Goal: Find specific page/section: Find specific page/section

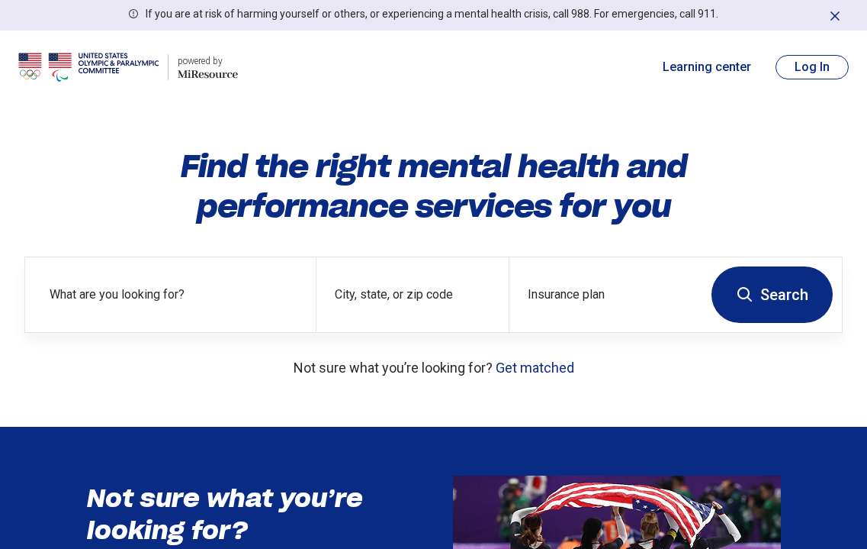
click at [800, 78] on button "Log In" at bounding box center [812, 67] width 73 height 24
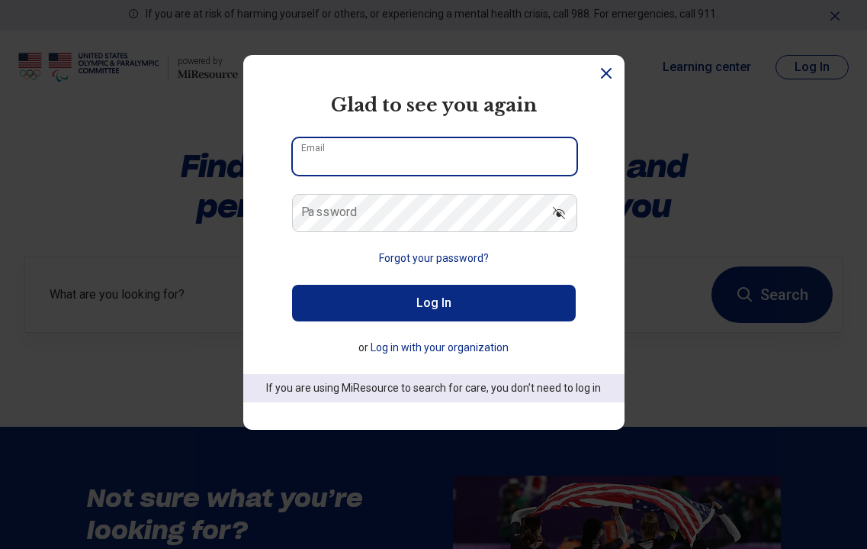
type input "**********"
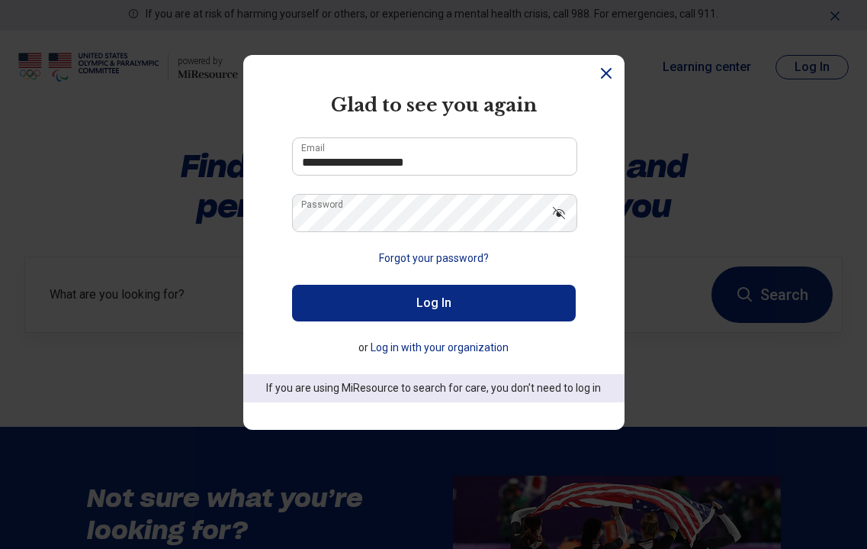
click at [471, 297] on button "Log In" at bounding box center [434, 303] width 284 height 37
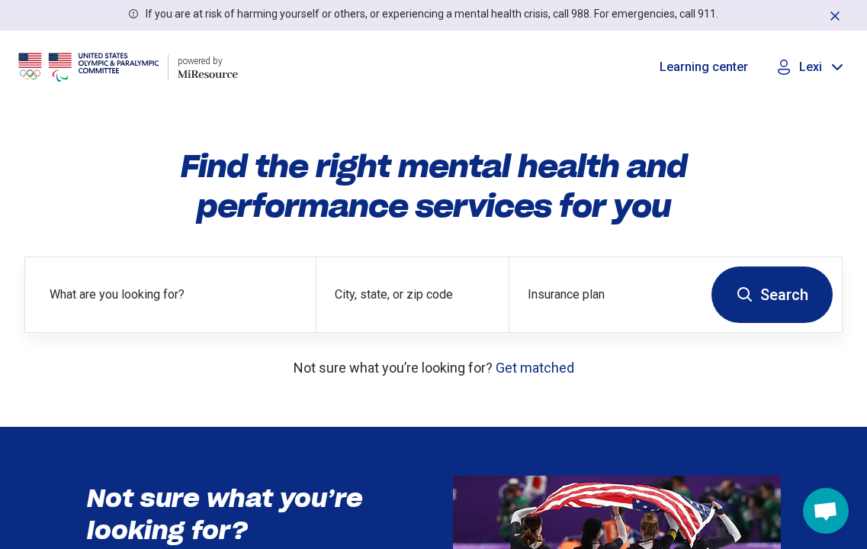
click at [822, 69] on div "Lexi" at bounding box center [811, 67] width 76 height 23
click at [787, 123] on link "My Dashboard" at bounding box center [795, 113] width 107 height 40
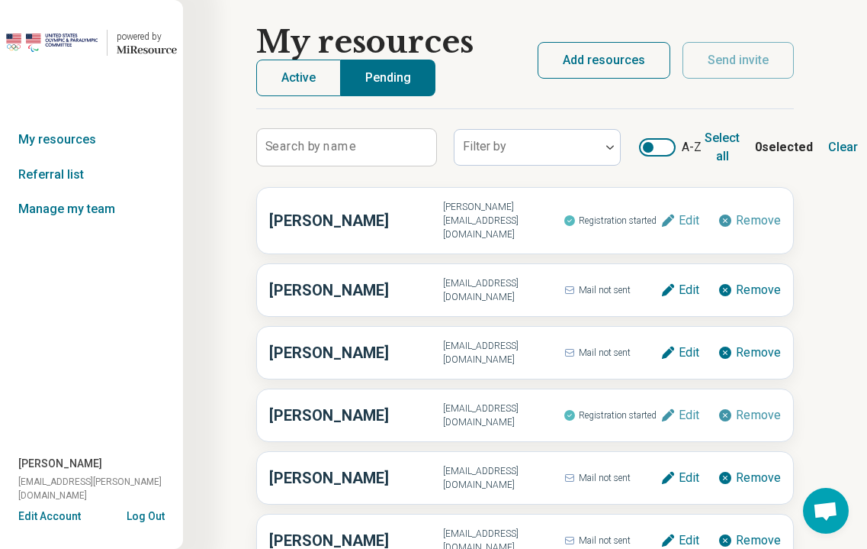
click at [657, 142] on div at bounding box center [657, 147] width 37 height 18
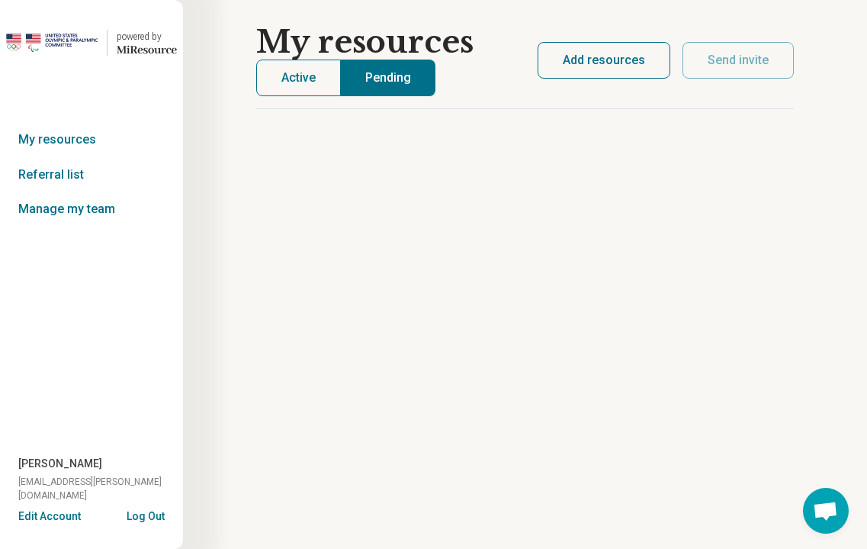
click at [308, 76] on button "Active" at bounding box center [298, 78] width 85 height 37
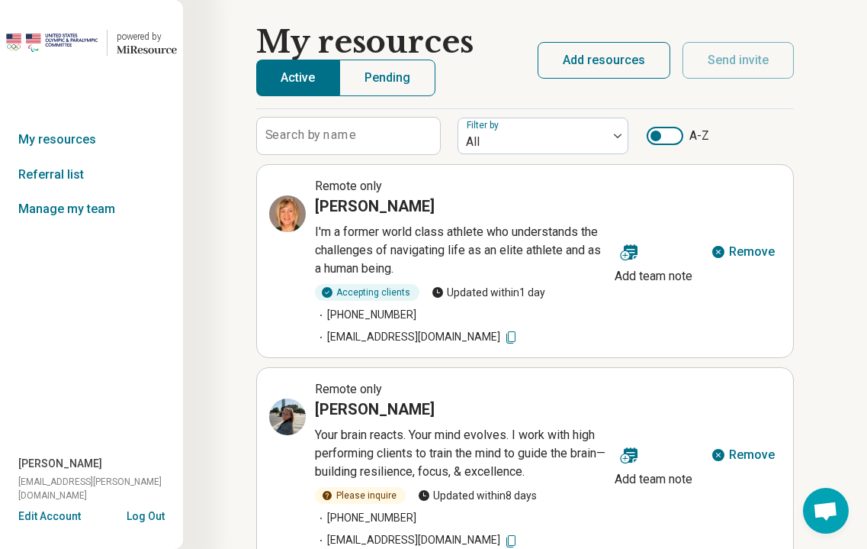
click at [652, 134] on div at bounding box center [656, 135] width 11 height 11
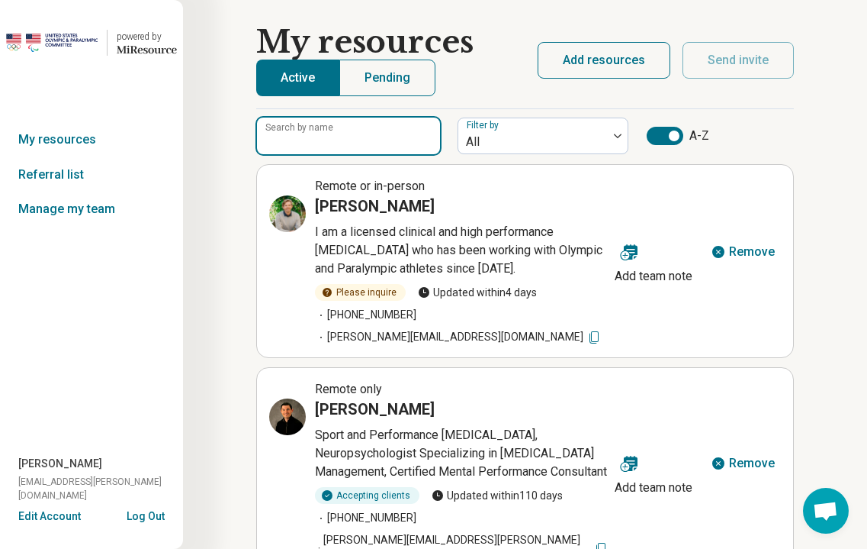
click at [378, 150] on input "Search by name" at bounding box center [348, 135] width 183 height 37
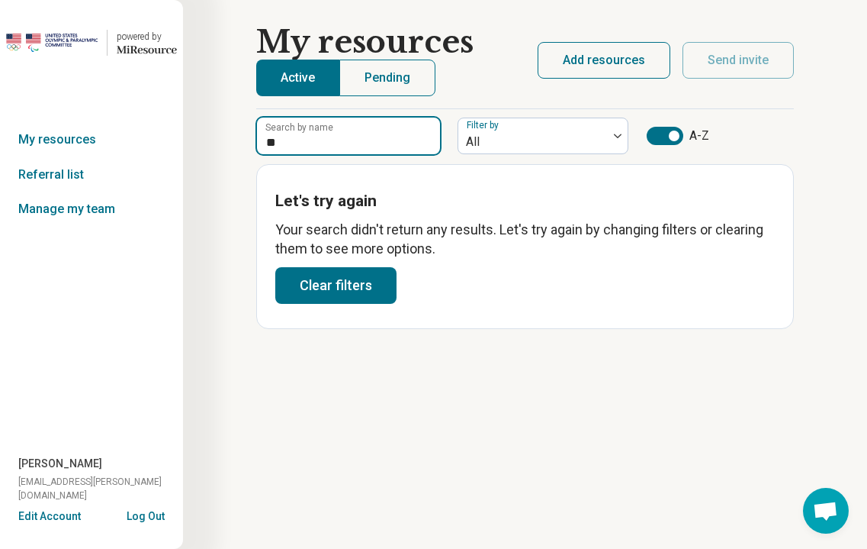
type input "*"
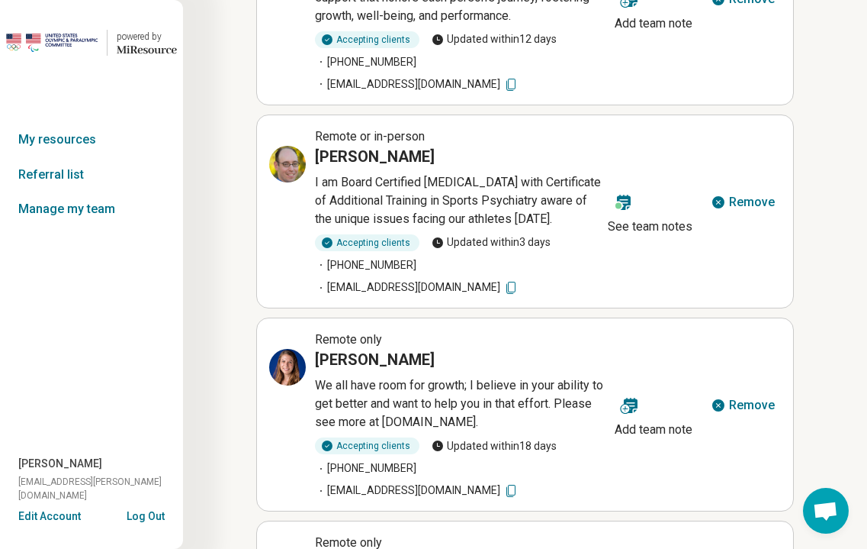
scroll to position [1125, 0]
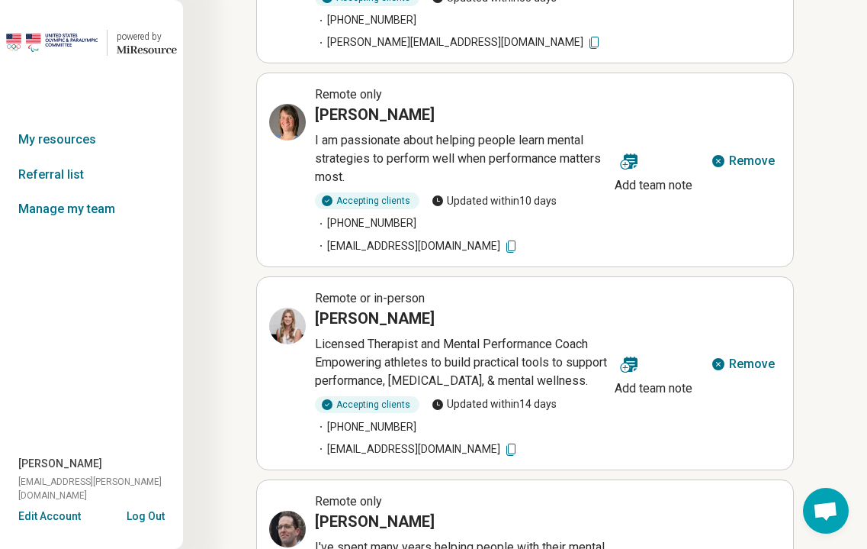
scroll to position [1162, 0]
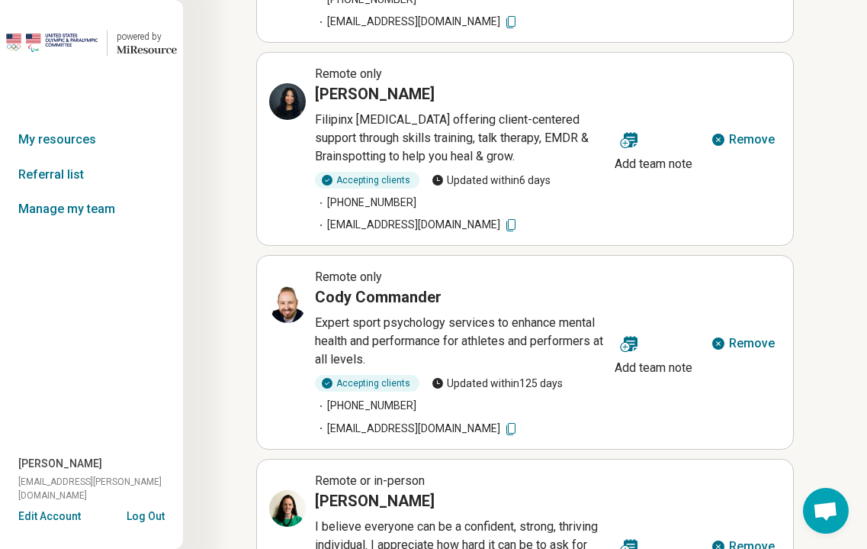
scroll to position [1166, 0]
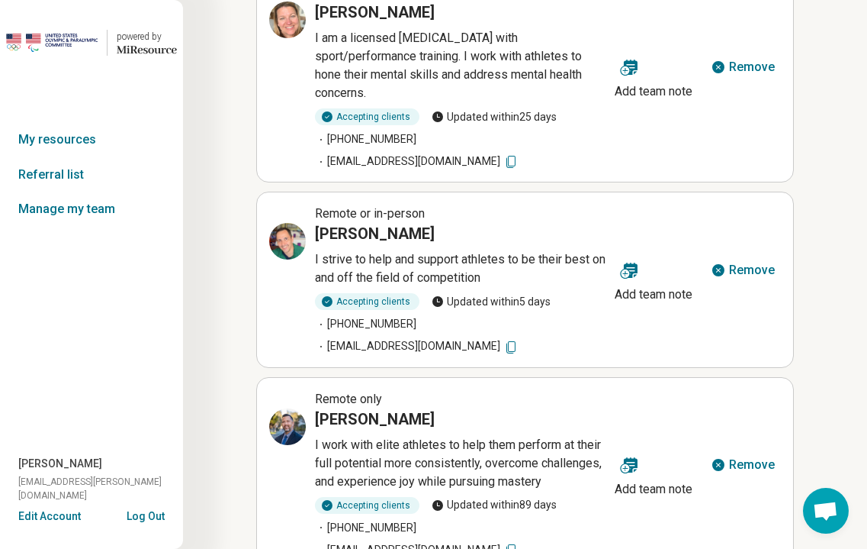
scroll to position [0, 0]
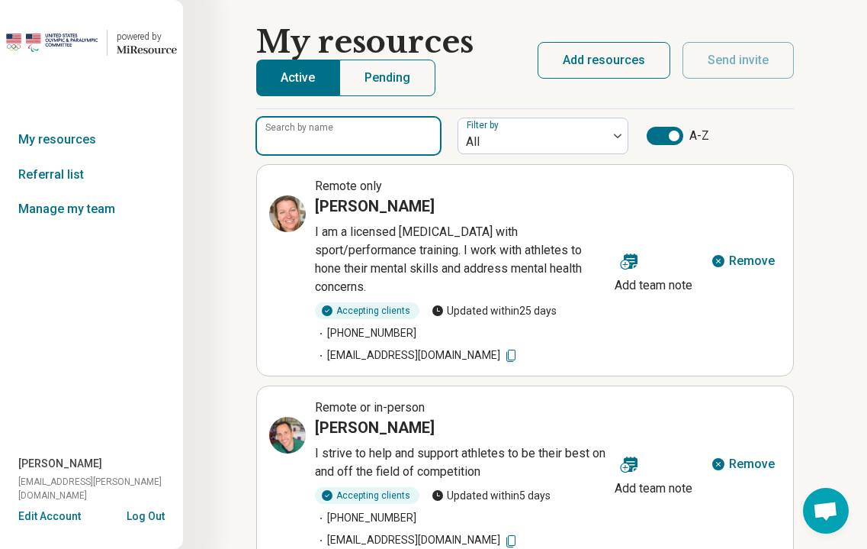
click at [378, 150] on input "Search by name" at bounding box center [348, 135] width 183 height 37
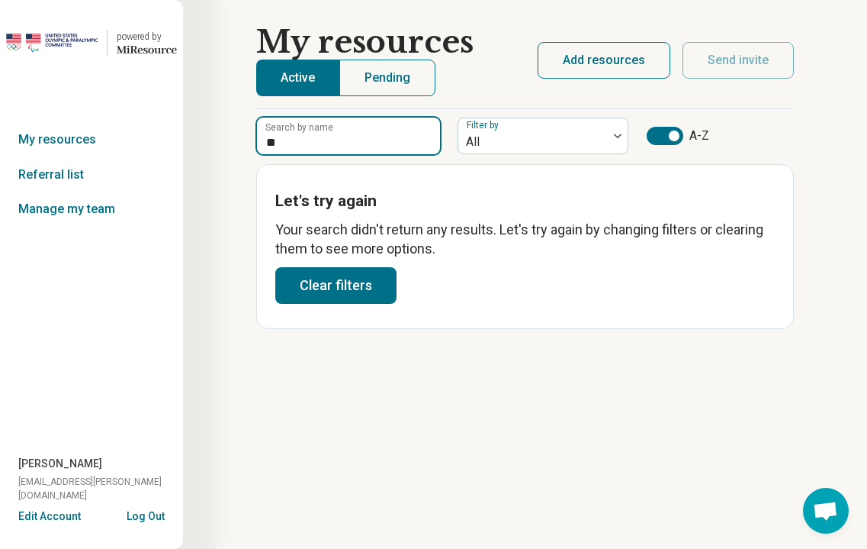
type input "*"
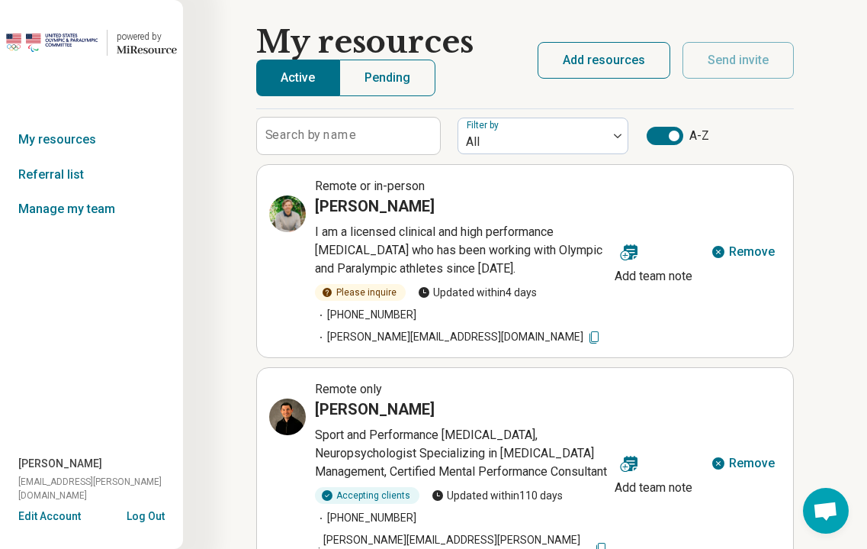
click at [373, 61] on button "Pending" at bounding box center [387, 78] width 96 height 37
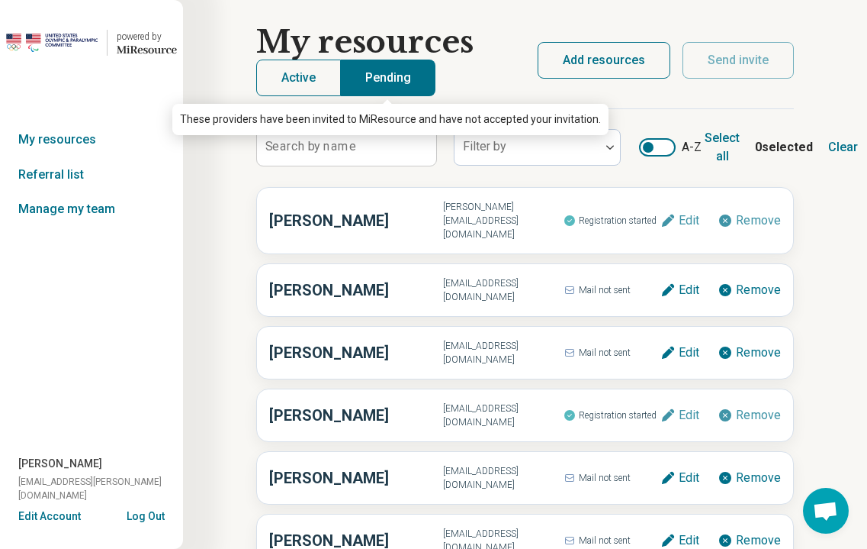
click at [317, 146] on label "Search by name" at bounding box center [310, 146] width 91 height 12
click at [317, 146] on input "Search by name" at bounding box center [346, 147] width 179 height 37
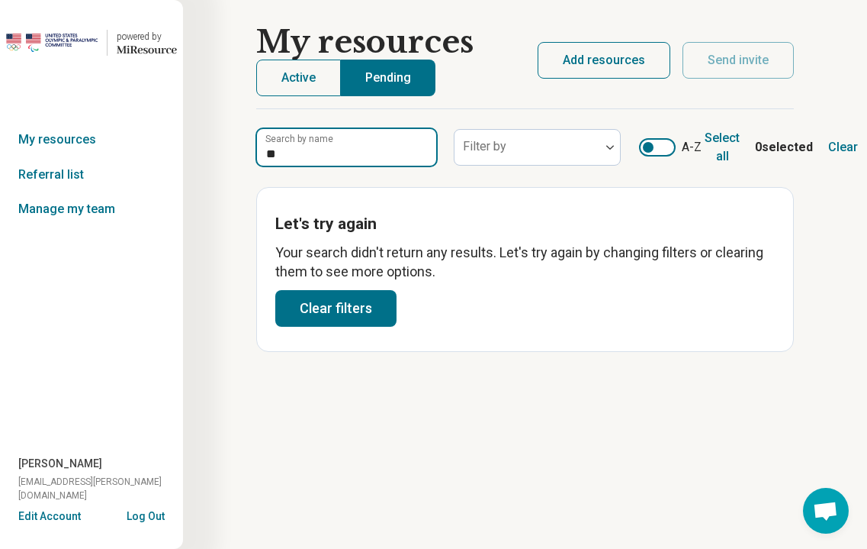
type input "*"
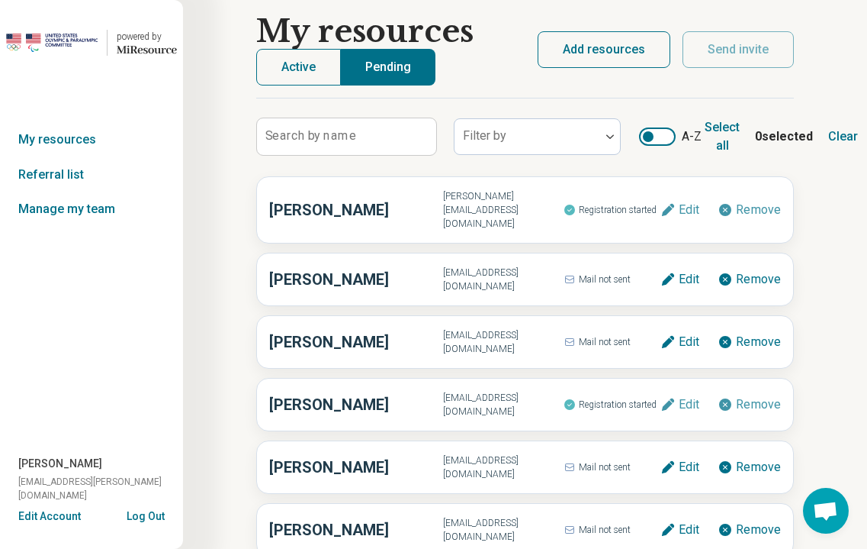
scroll to position [16, 0]
